Goal: Information Seeking & Learning: Learn about a topic

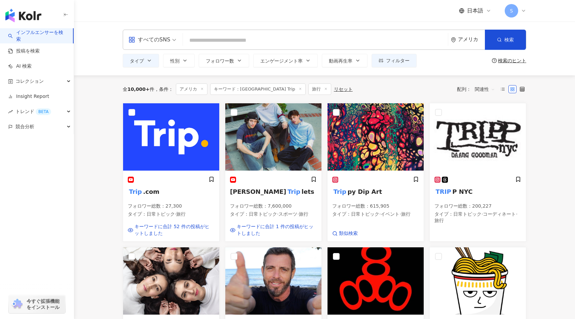
click at [156, 35] on div "すべてのSNS" at bounding box center [149, 39] width 42 height 11
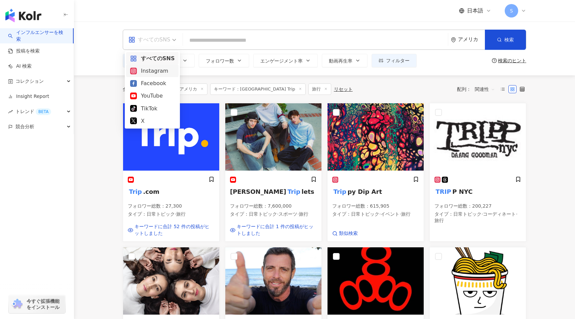
click at [158, 73] on div "Instagram" at bounding box center [152, 71] width 44 height 8
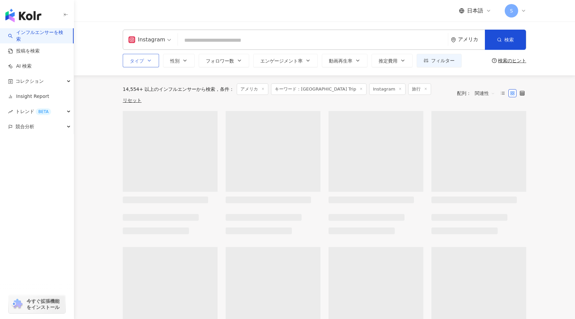
click at [141, 59] on span "タイプ" at bounding box center [137, 60] width 14 height 5
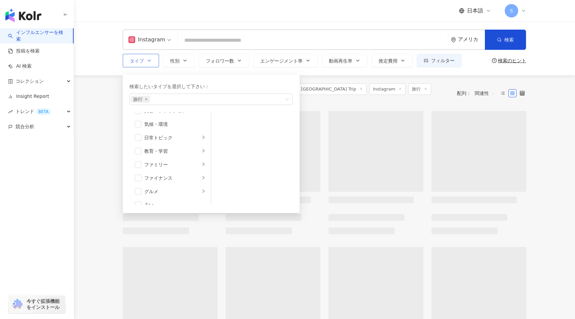
scroll to position [25, 0]
click at [146, 101] on span "旅行" at bounding box center [140, 99] width 19 height 7
click at [146, 99] on icon "close" at bounding box center [146, 99] width 2 height 2
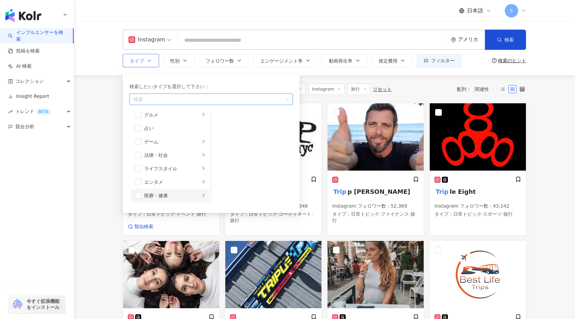
scroll to position [63, 0]
click at [168, 153] on div "グルメ" at bounding box center [172, 151] width 56 height 7
click at [137, 150] on span "button" at bounding box center [138, 151] width 7 height 7
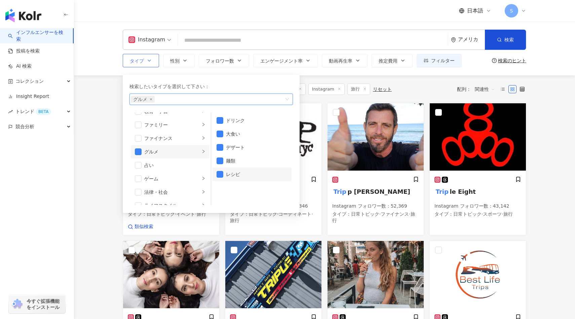
click at [231, 175] on div "レシピ" at bounding box center [257, 173] width 62 height 7
click at [141, 182] on span "button" at bounding box center [138, 183] width 7 height 7
click at [197, 184] on div "旅行" at bounding box center [172, 183] width 56 height 7
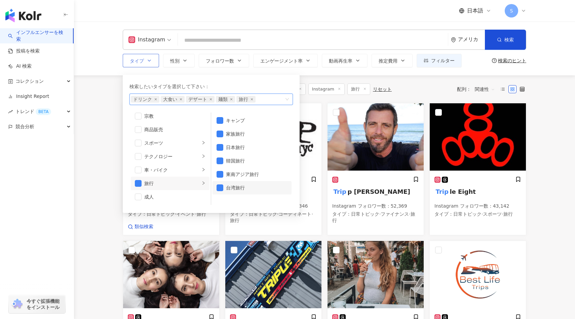
click at [224, 190] on li "台湾旅行" at bounding box center [251, 187] width 79 height 13
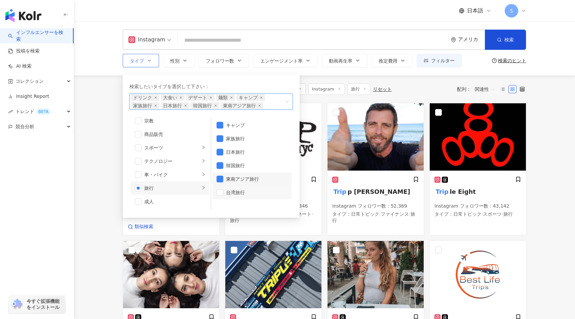
click at [225, 177] on li "東南アジア旅行" at bounding box center [251, 178] width 79 height 13
click at [225, 193] on li "台湾旅行" at bounding box center [251, 192] width 79 height 13
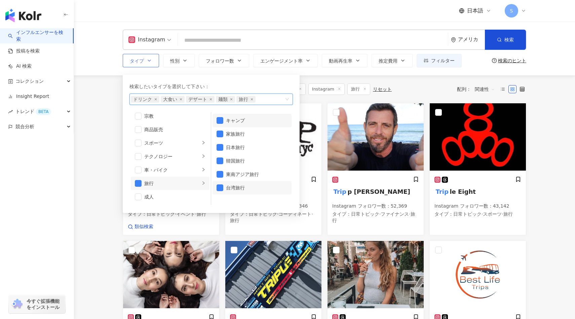
click at [235, 123] on div "キャンプ" at bounding box center [257, 120] width 62 height 7
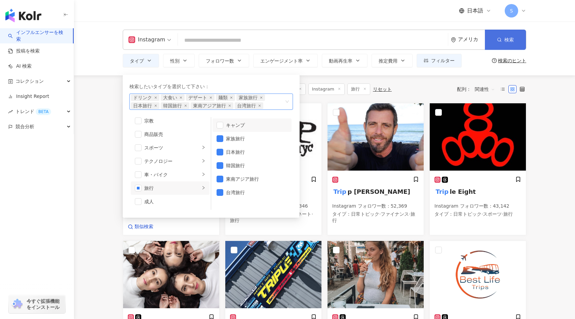
click at [498, 42] on button "検索" at bounding box center [505, 40] width 41 height 20
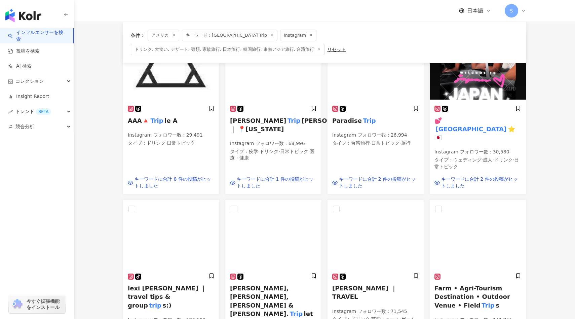
scroll to position [124, 0]
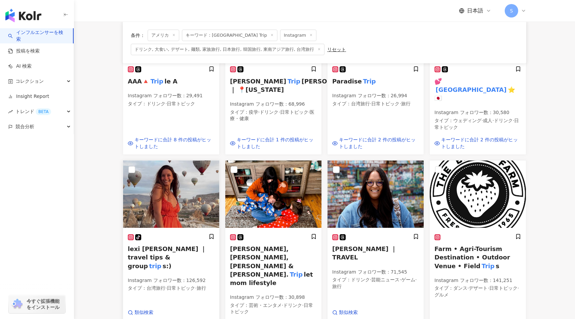
click at [163, 186] on img at bounding box center [171, 193] width 96 height 67
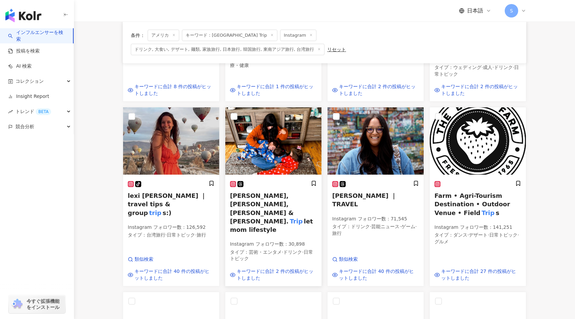
scroll to position [197, 0]
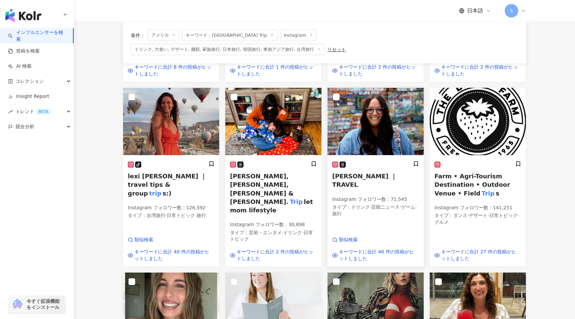
click at [366, 108] on img at bounding box center [375, 121] width 96 height 67
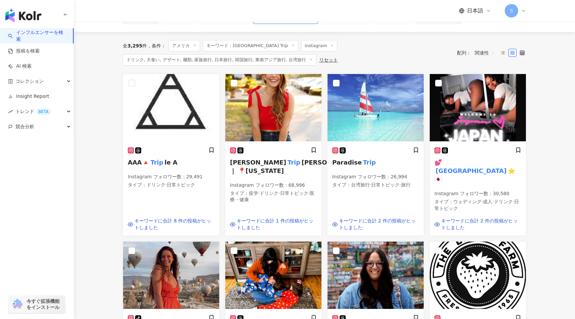
scroll to position [0, 0]
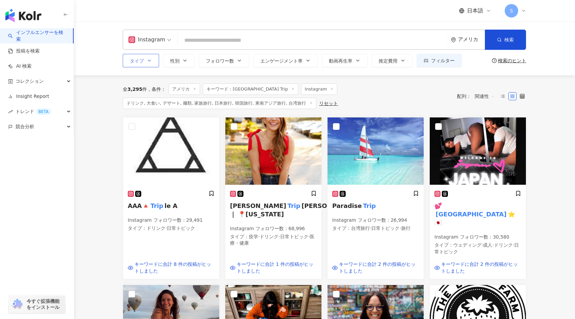
click at [149, 62] on icon "button" at bounding box center [149, 60] width 5 height 5
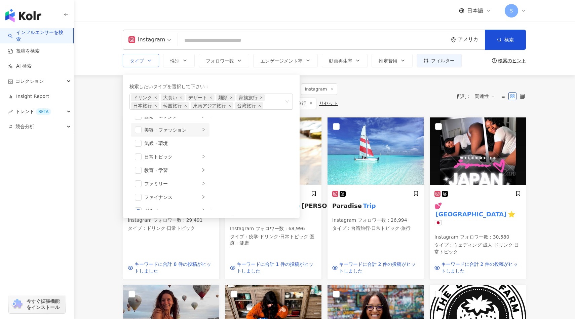
scroll to position [10, 0]
click at [229, 97] on span "麺類" at bounding box center [225, 97] width 19 height 7
click at [231, 97] on icon "close" at bounding box center [231, 97] width 2 height 2
click at [210, 98] on icon "close" at bounding box center [211, 97] width 2 height 2
click at [155, 98] on icon "close" at bounding box center [155, 97] width 3 height 3
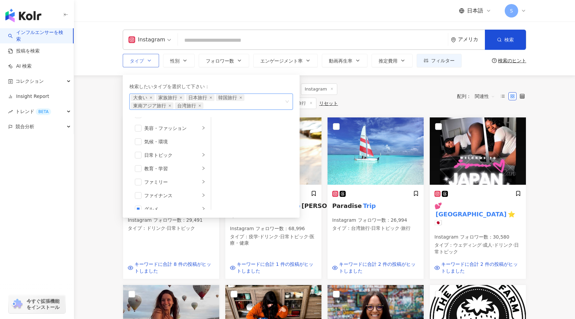
click at [155, 98] on div "大食い 家族旅行 日本旅行 韓国旅行 東南アジア旅行 台湾旅行" at bounding box center [208, 101] width 154 height 15
click at [152, 98] on icon "close" at bounding box center [151, 97] width 3 height 3
click at [155, 98] on icon "close" at bounding box center [155, 97] width 3 height 3
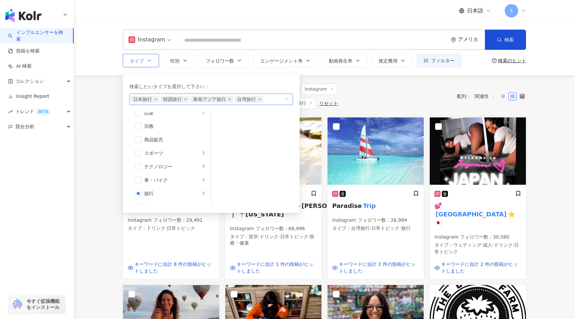
scroll to position [233, 0]
click at [189, 182] on div "旅行" at bounding box center [172, 183] width 56 height 7
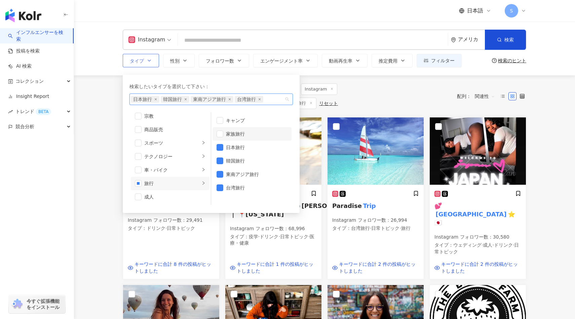
click at [234, 131] on div "家族旅行" at bounding box center [257, 133] width 62 height 7
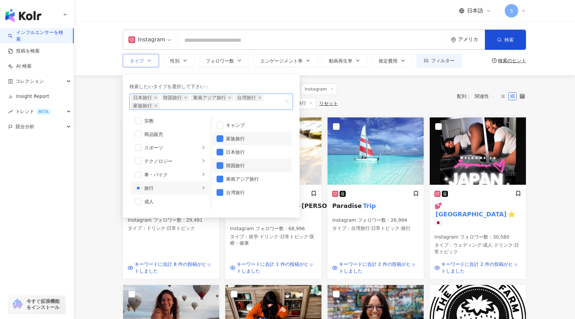
click at [239, 164] on div "韓国旅行" at bounding box center [257, 165] width 62 height 7
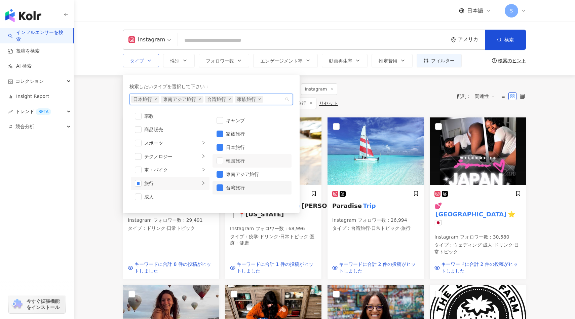
click at [239, 183] on li "台湾旅行" at bounding box center [251, 187] width 79 height 13
click at [239, 170] on div "東南アジア旅行" at bounding box center [257, 173] width 62 height 7
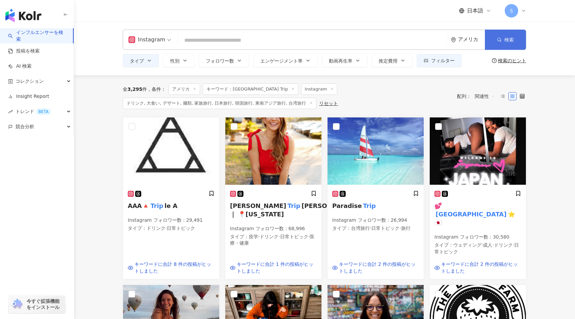
click at [489, 45] on button "検索" at bounding box center [505, 40] width 41 height 20
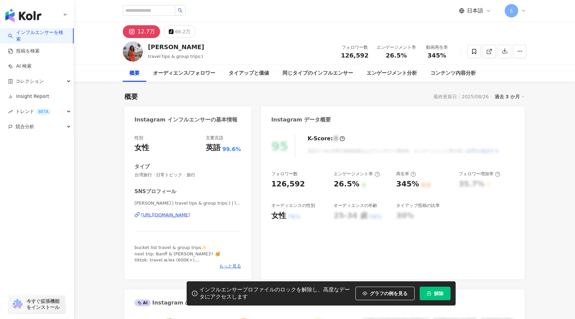
click at [431, 287] on button "解除" at bounding box center [435, 292] width 31 height 13
